Goal: Task Accomplishment & Management: Manage account settings

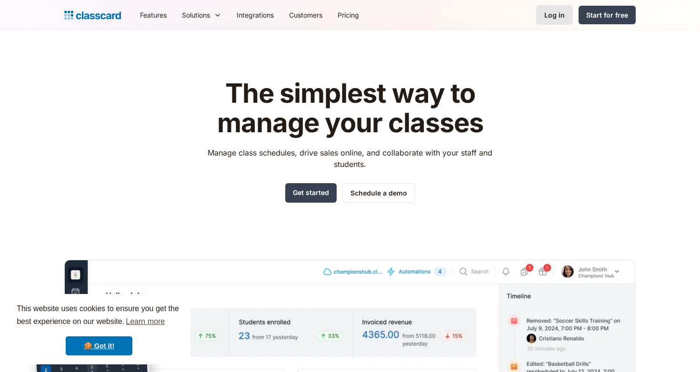
click at [549, 19] on div "Log in" at bounding box center [554, 15] width 20 height 10
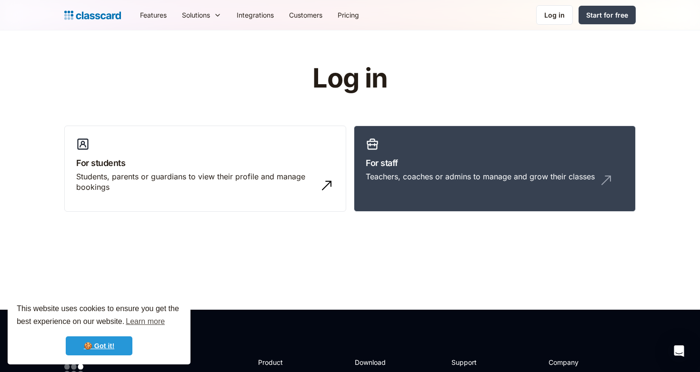
click at [103, 351] on link "🍪 Got it!" at bounding box center [99, 346] width 67 height 19
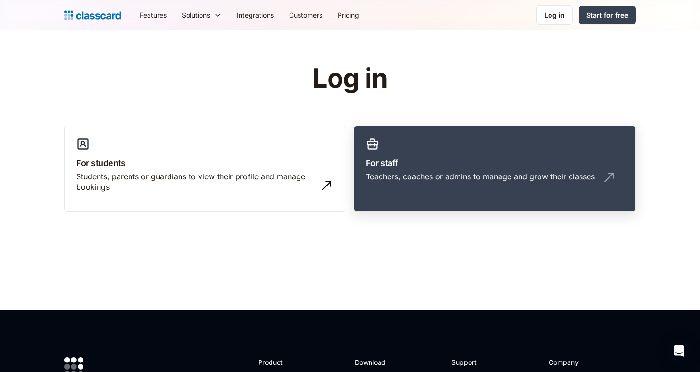
click at [535, 172] on div "Teachers, coaches or admins to manage and grow their classes" at bounding box center [480, 176] width 229 height 10
